Goal: Information Seeking & Learning: Learn about a topic

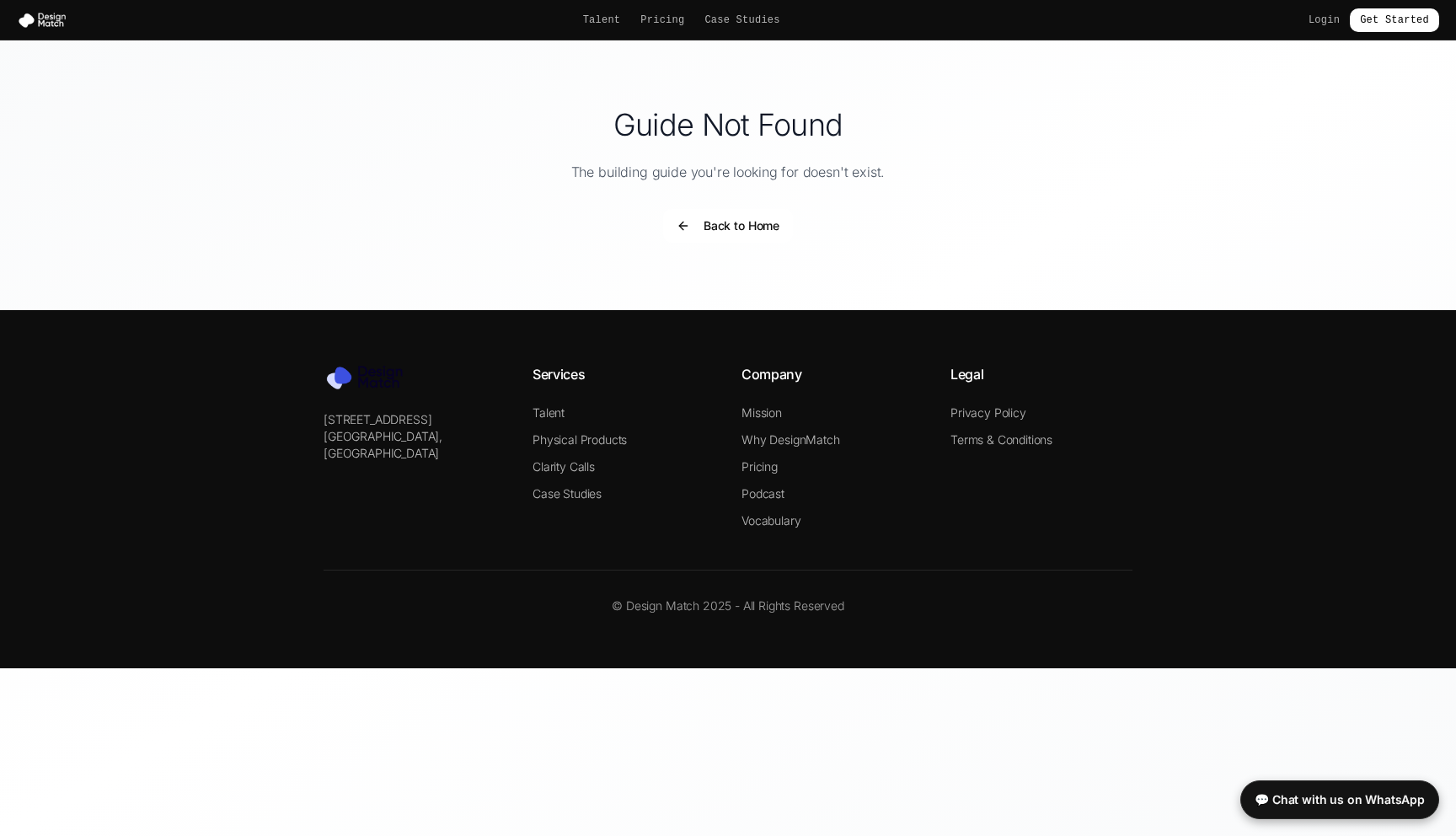
click at [731, 223] on button "Back to Home" at bounding box center [728, 225] width 129 height 34
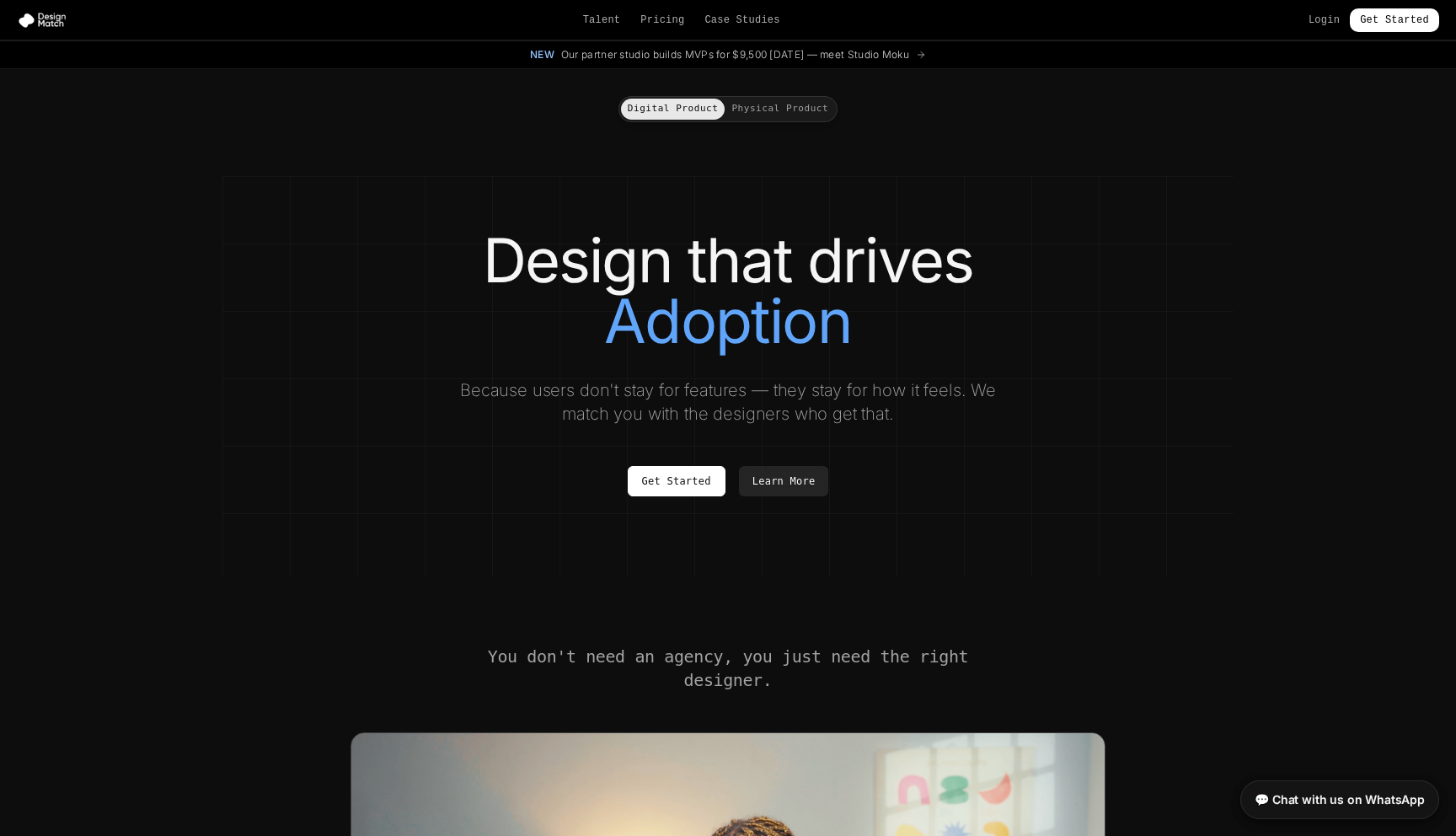
click at [495, 365] on div "Design that drives Adoption Because users don't stay for features — they stay f…" at bounding box center [728, 363] width 944 height 266
click at [759, 105] on button "Physical Product" at bounding box center [780, 109] width 111 height 21
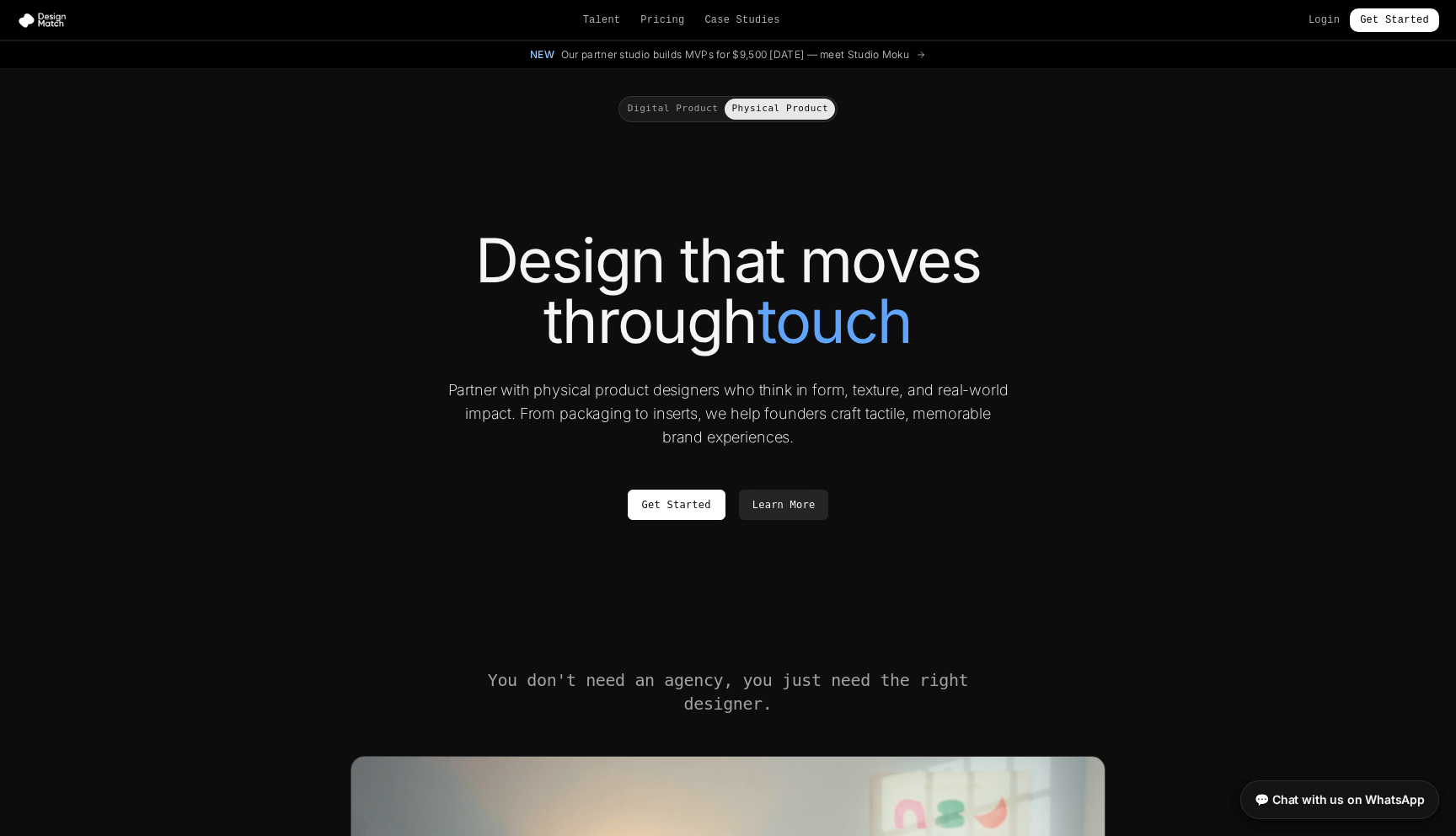
click at [667, 103] on button "Digital Product" at bounding box center [673, 109] width 105 height 21
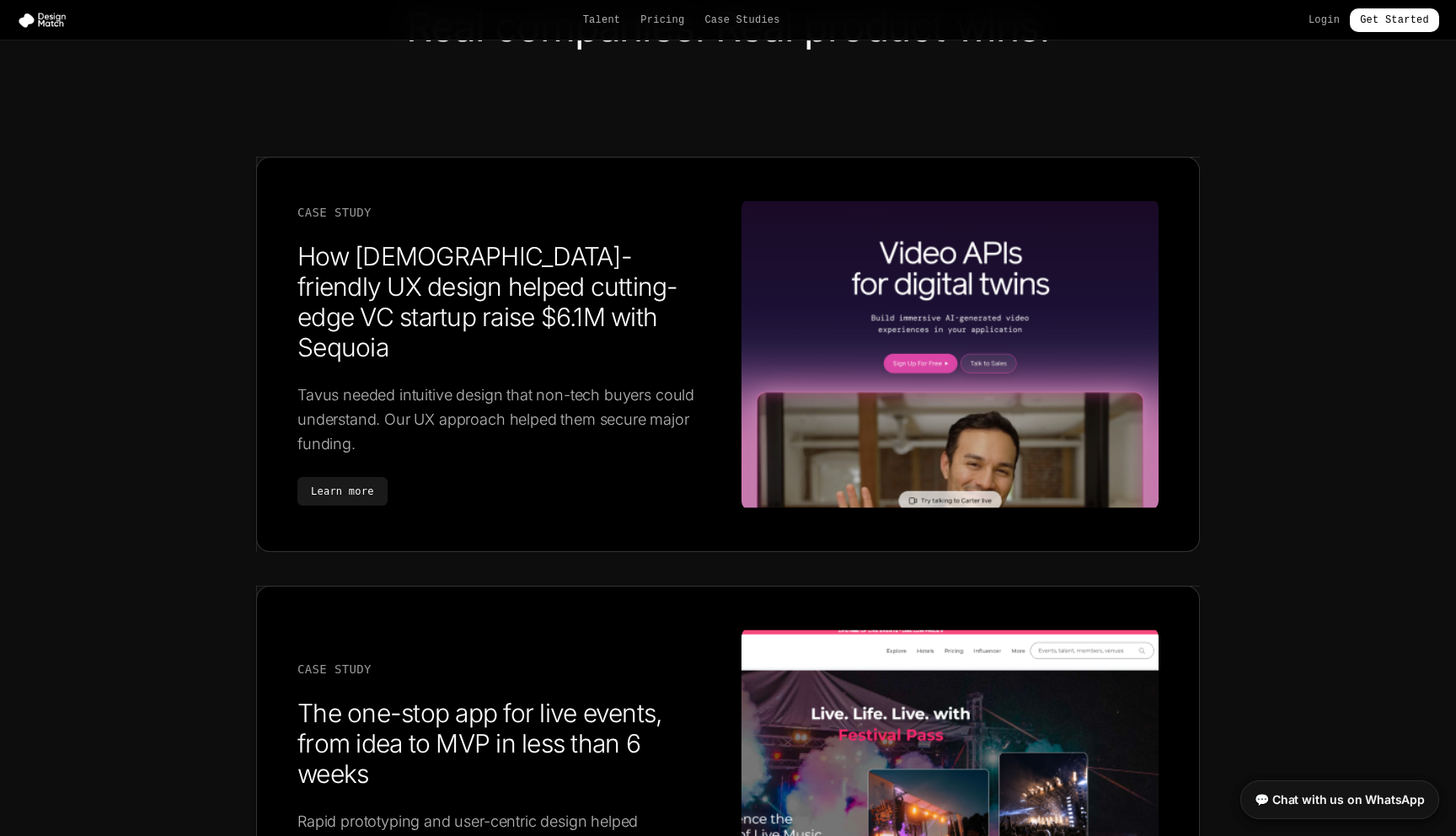
scroll to position [2537, 0]
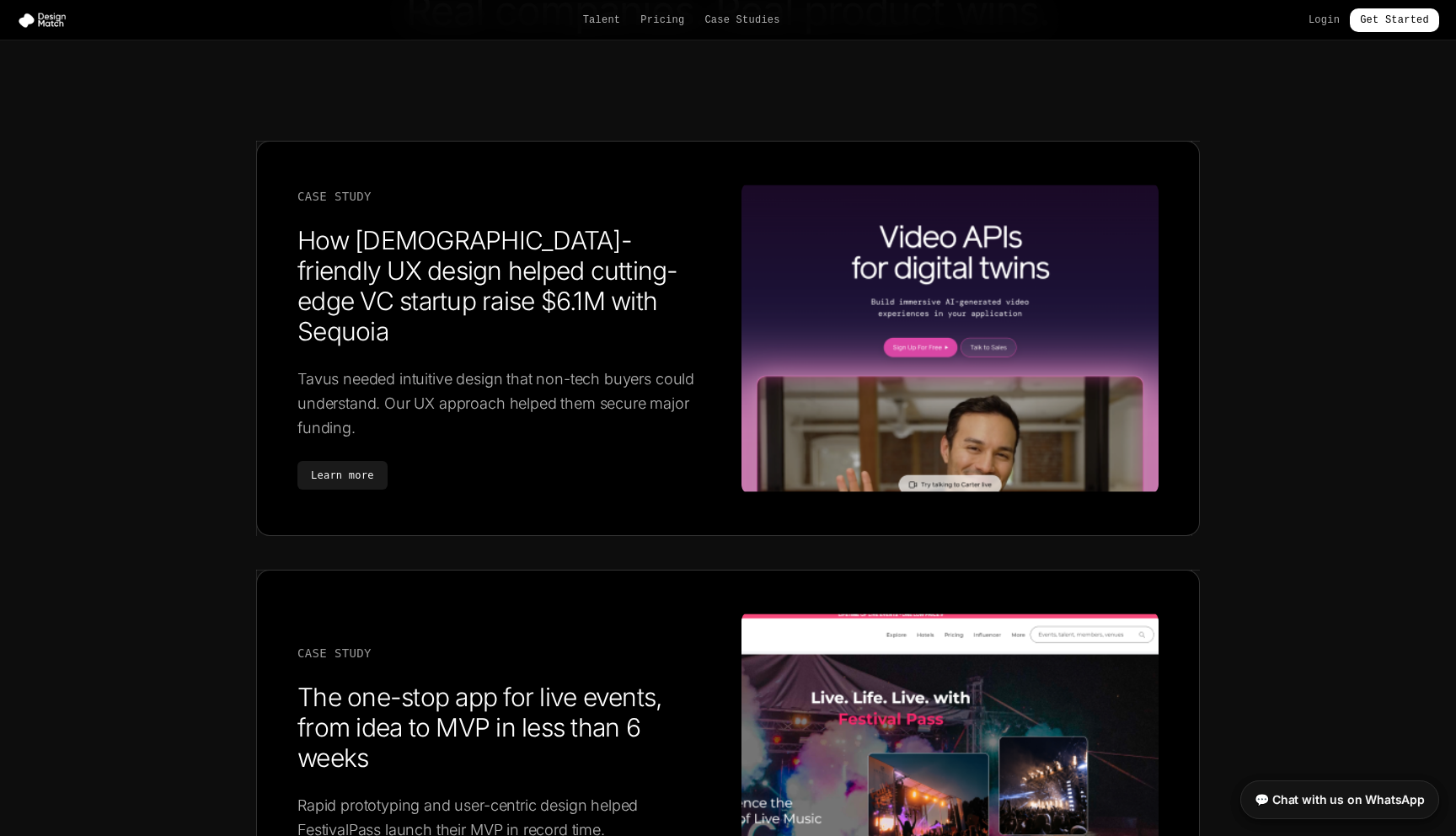
click at [443, 414] on p "Tavus needed intuitive design that non-tech buyers could understand. Our UX app…" at bounding box center [506, 403] width 417 height 74
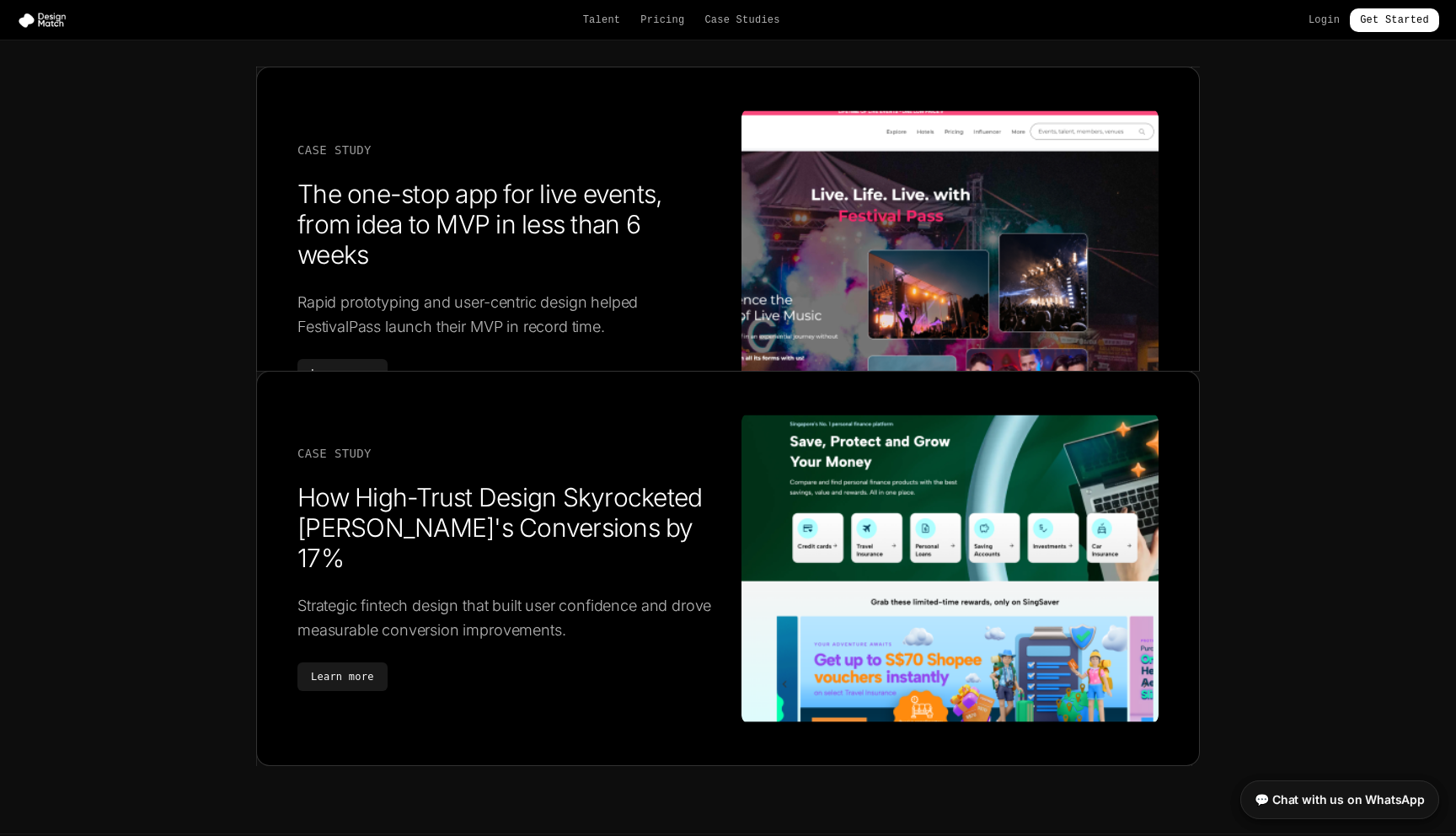
scroll to position [3167, 0]
